Goal: Navigation & Orientation: Find specific page/section

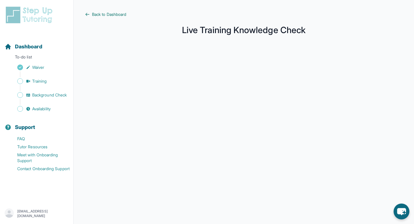
click at [117, 16] on span "Back to Dashboard" at bounding box center [109, 15] width 34 height 6
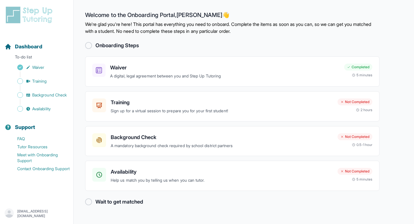
click at [46, 85] on div "Sidebar" at bounding box center [38, 88] width 66 height 6
click at [45, 83] on span "Training" at bounding box center [39, 81] width 15 height 6
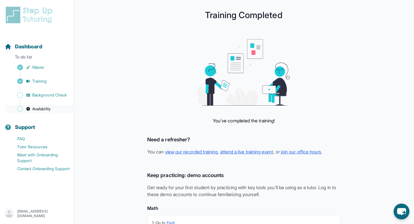
click at [40, 109] on span "Availability" at bounding box center [41, 109] width 18 height 6
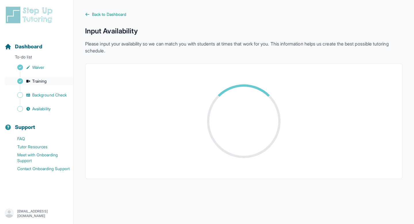
click at [40, 79] on span "Training" at bounding box center [39, 81] width 15 height 6
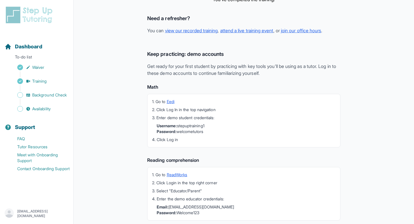
scroll to position [138, 0]
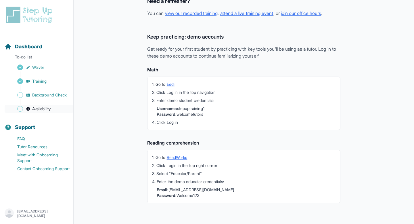
click at [45, 111] on span "Availability" at bounding box center [41, 109] width 18 height 6
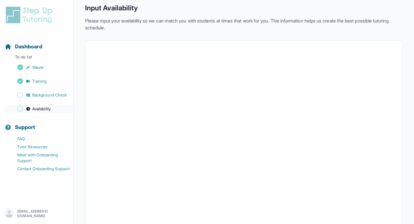
scroll to position [111, 0]
